Goal: Check status: Check status

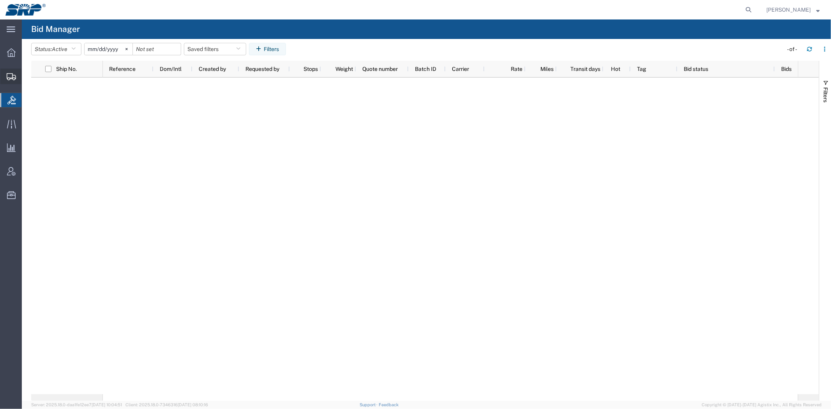
click at [0, 0] on span "Shipment Manager" at bounding box center [0, 0] width 0 height 0
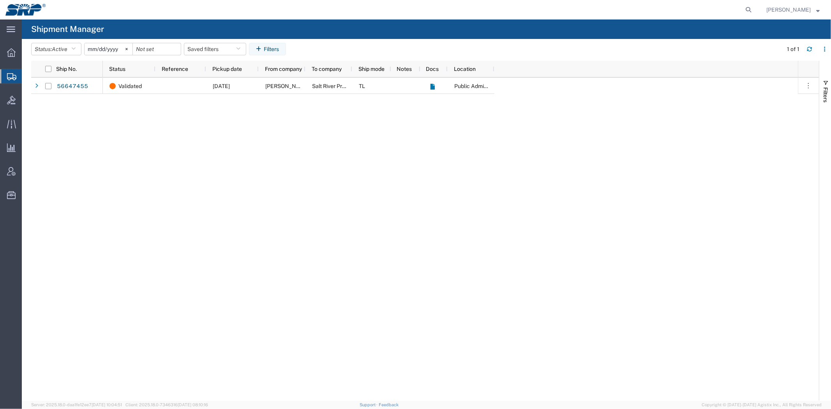
click at [370, 138] on div "Validated [DATE] [PERSON_NAME] Salt River Project TL Public Administration Buid…" at bounding box center [450, 239] width 695 height 323
click at [178, 157] on div "Validated [DATE] [PERSON_NAME] Salt River Project TL Public Administration Buid…" at bounding box center [450, 239] width 695 height 323
click at [178, 159] on div "Validated [DATE] [PERSON_NAME] Salt River Project TL Public Administration Buid…" at bounding box center [450, 239] width 695 height 323
click at [134, 129] on div "Validated [DATE] [PERSON_NAME] Salt River Project TL Public Administration Buid…" at bounding box center [450, 239] width 695 height 323
click at [3, 94] on div at bounding box center [11, 100] width 22 height 16
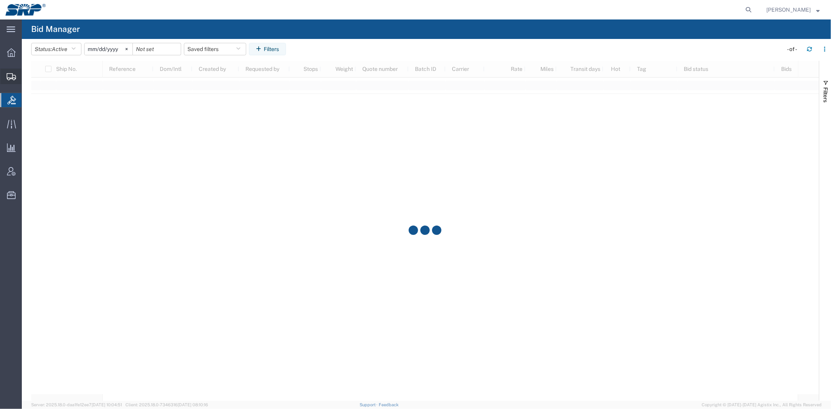
click at [0, 0] on span "Shipment Manager" at bounding box center [0, 0] width 0 height 0
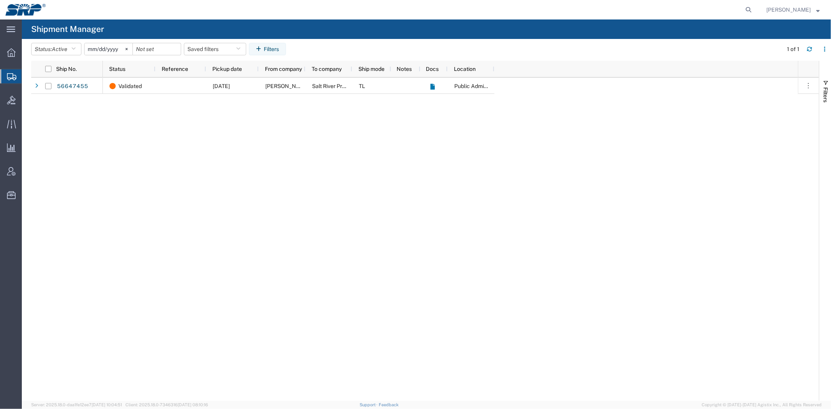
click at [131, 120] on div "Validated [DATE] [PERSON_NAME] Salt River Project TL Public Administration Buid…" at bounding box center [450, 239] width 695 height 323
drag, startPoint x: 270, startPoint y: 319, endPoint x: 266, endPoint y: 324, distance: 6.7
click at [267, 324] on div "Validated [DATE] [PERSON_NAME] Salt River Project TL Public Administration Buid…" at bounding box center [450, 239] width 695 height 323
click at [287, 128] on div "Validated [DATE] [PERSON_NAME] Salt River Project TL Public Administration Buid…" at bounding box center [450, 239] width 695 height 323
click at [381, 189] on div "Validated [DATE] [PERSON_NAME] Salt River Project TL Public Administration Buid…" at bounding box center [450, 239] width 695 height 323
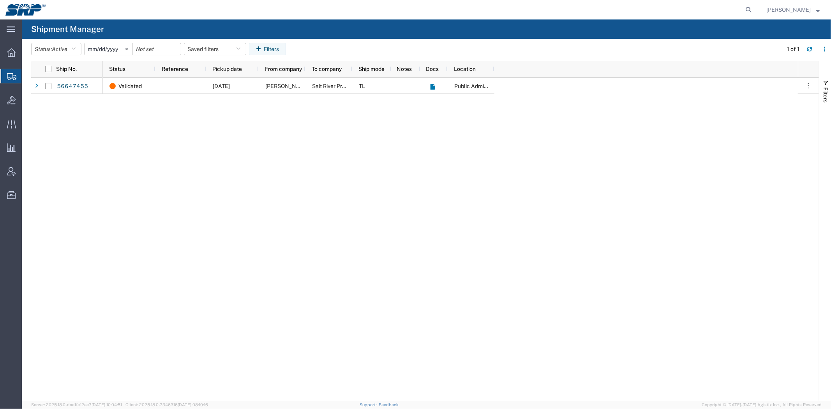
click at [382, 189] on div "Validated [DATE] [PERSON_NAME] Salt River Project TL Public Administration Buid…" at bounding box center [450, 239] width 695 height 323
click at [6, 101] on div at bounding box center [11, 100] width 22 height 16
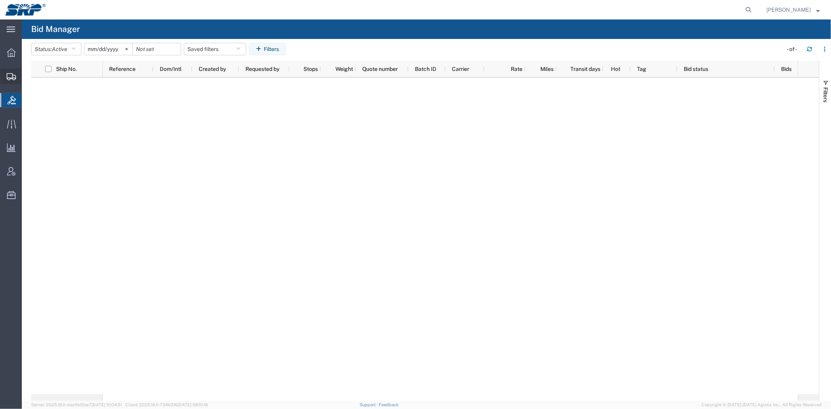
click at [0, 0] on span "Shipment Manager" at bounding box center [0, 0] width 0 height 0
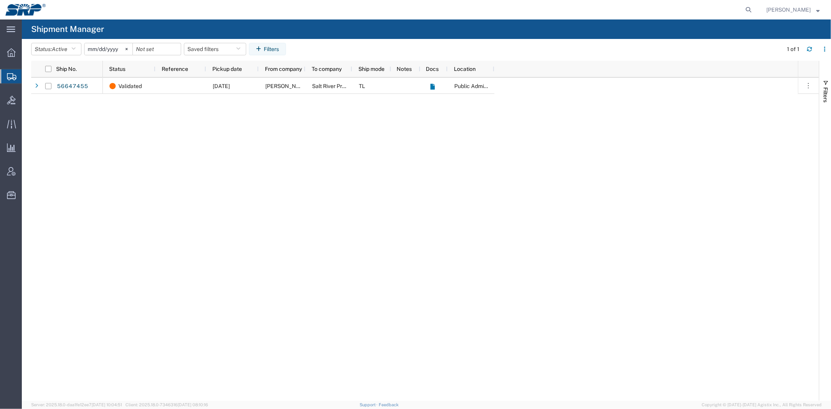
drag, startPoint x: 166, startPoint y: 149, endPoint x: 169, endPoint y: 150, distance: 4.0
click at [169, 150] on div "Validated [DATE] [PERSON_NAME] Salt River Project TL Public Administration Buid…" at bounding box center [450, 239] width 695 height 323
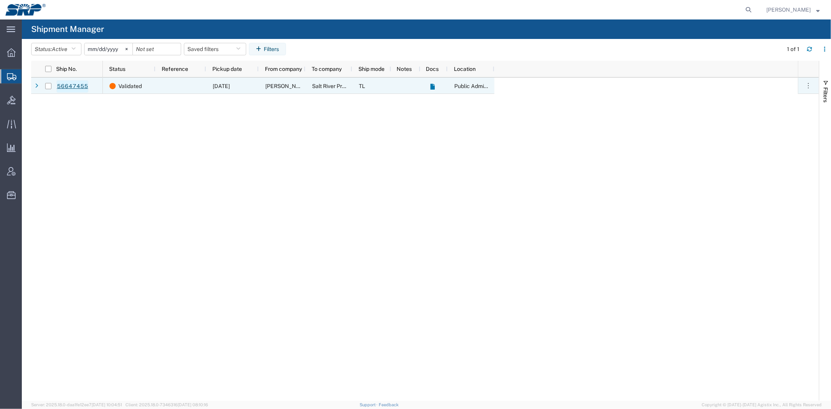
click at [69, 87] on link "56647455" at bounding box center [72, 86] width 32 height 12
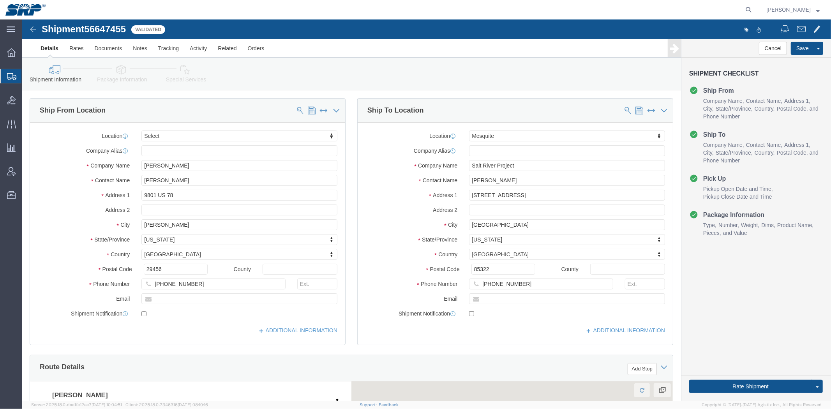
select select
select select "54816"
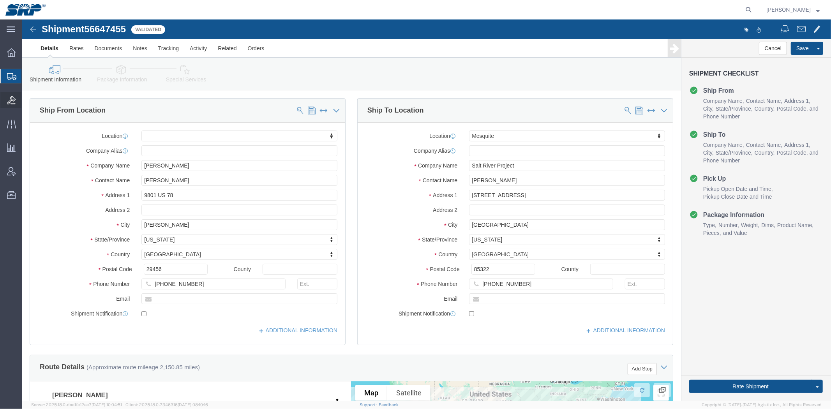
click at [7, 100] on icon at bounding box center [11, 100] width 9 height 9
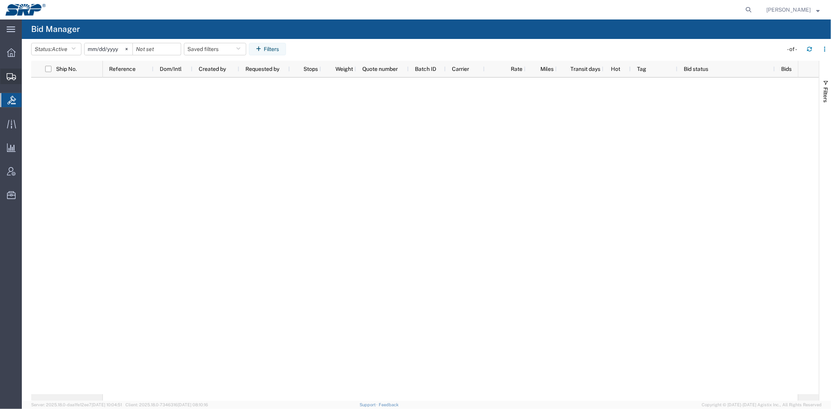
click at [0, 0] on span "Shipment Manager" at bounding box center [0, 0] width 0 height 0
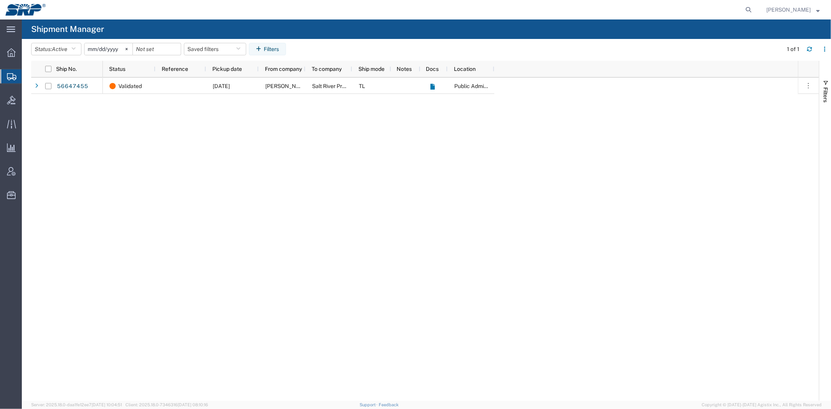
click at [172, 111] on div "Validated [DATE] [PERSON_NAME] Salt River Project TL Public Administration Buid…" at bounding box center [450, 239] width 695 height 323
click at [313, 157] on div "Validated [DATE] [PERSON_NAME] Salt River Project TL Public Administration Buid…" at bounding box center [450, 239] width 695 height 323
click at [10, 102] on icon at bounding box center [11, 100] width 9 height 9
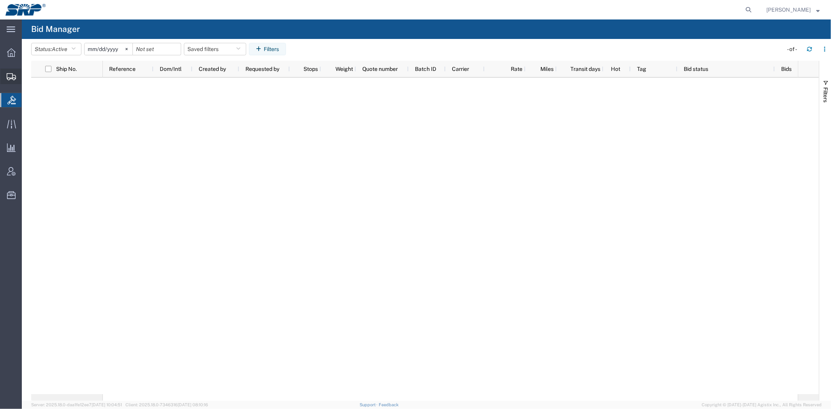
click at [0, 0] on span "Shipment Manager" at bounding box center [0, 0] width 0 height 0
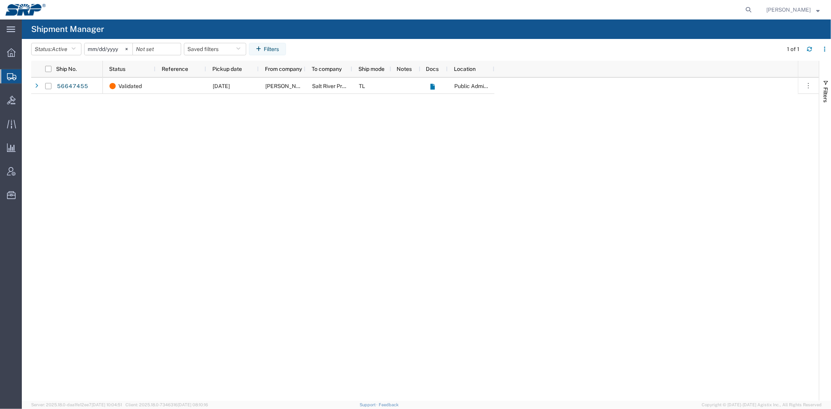
click at [132, 144] on div "Validated [DATE] [PERSON_NAME] Salt River Project TL Public Administration Buid…" at bounding box center [450, 239] width 695 height 323
click at [86, 108] on div "56647455 Validated [DATE] [PERSON_NAME] Salt River Project TL Public Administra…" at bounding box center [425, 239] width 788 height 323
drag, startPoint x: 72, startPoint y: 100, endPoint x: 56, endPoint y: 101, distance: 15.2
click at [72, 100] on div "56647455 Validated [DATE] [PERSON_NAME] Salt River Project TL Public Administra…" at bounding box center [425, 239] width 788 height 323
click at [9, 100] on icon at bounding box center [11, 100] width 9 height 9
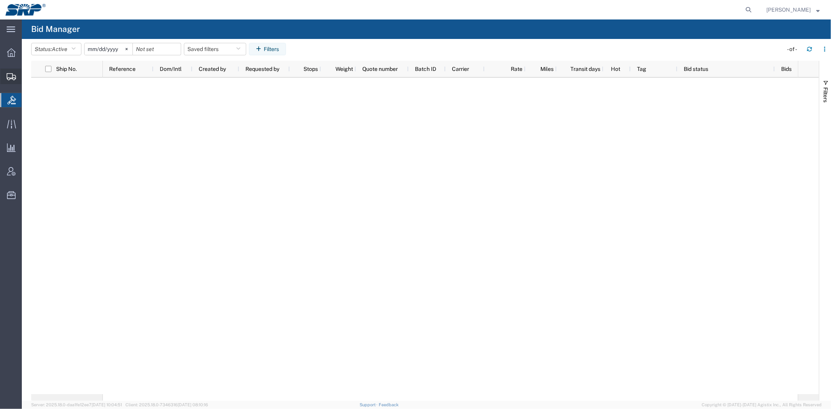
click at [0, 0] on span "Shipment Manager" at bounding box center [0, 0] width 0 height 0
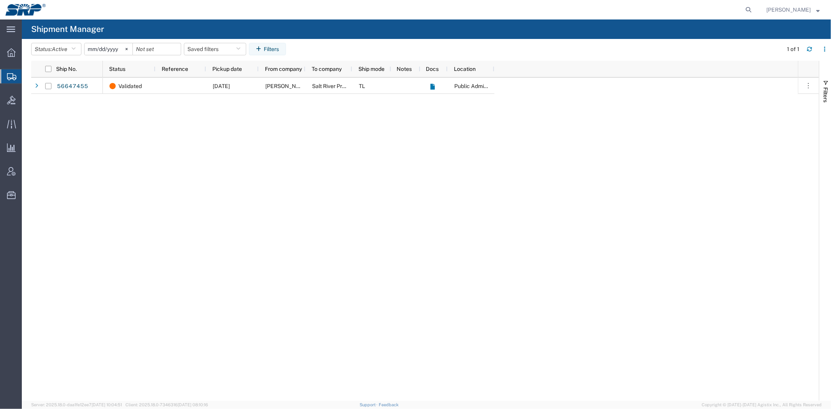
click at [136, 125] on div "Validated [DATE] [PERSON_NAME] Salt River Project TL Public Administration Buid…" at bounding box center [450, 239] width 695 height 323
click at [12, 102] on icon at bounding box center [11, 100] width 9 height 9
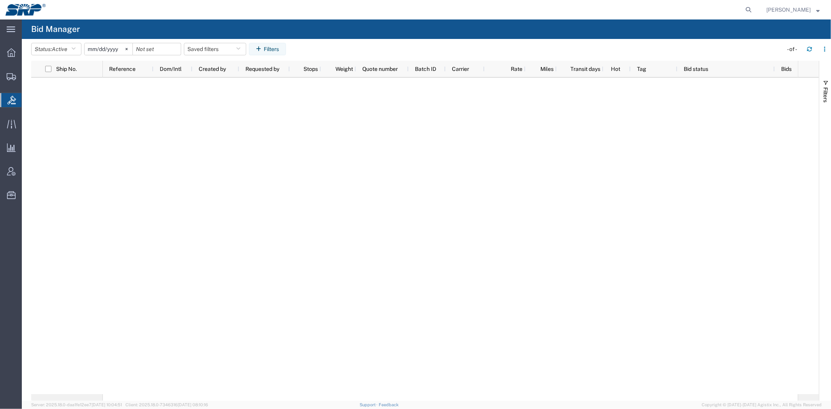
click at [150, 108] on div at bounding box center [450, 236] width 695 height 317
click at [641, 263] on div at bounding box center [450, 236] width 695 height 317
